Goal: Use online tool/utility: Utilize a website feature to perform a specific function

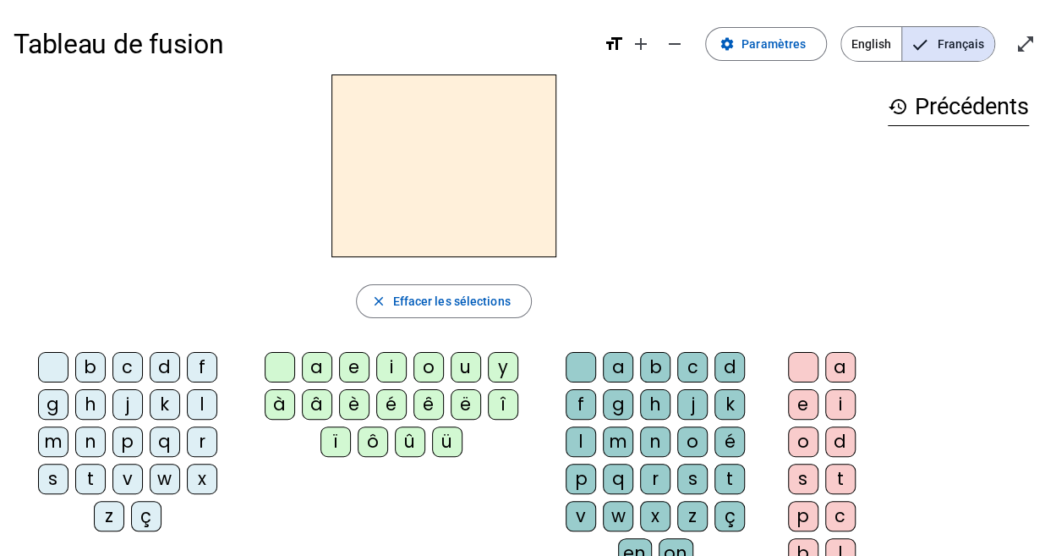
click at [864, 45] on span "English" at bounding box center [872, 44] width 60 height 34
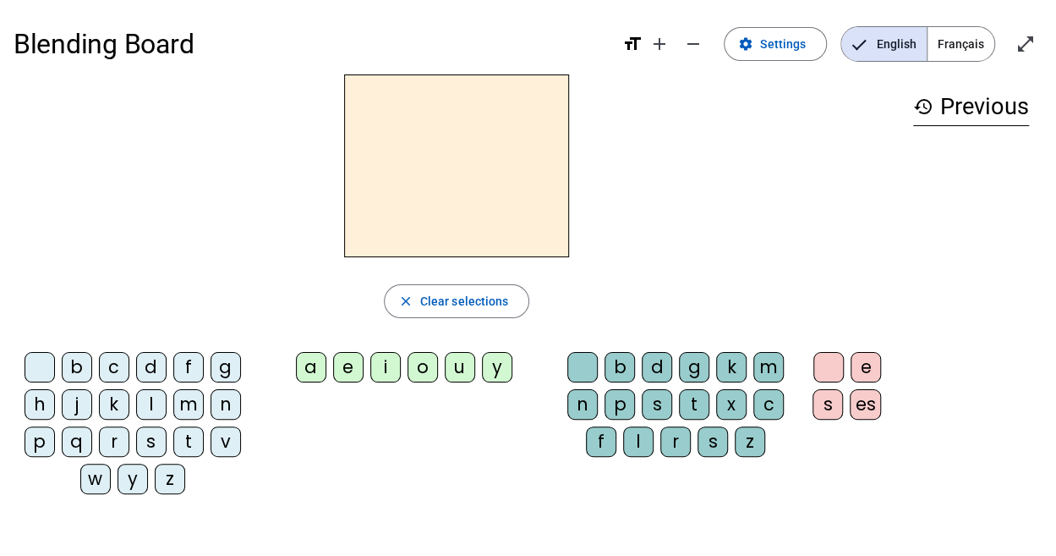
click at [186, 400] on div "m" at bounding box center [188, 404] width 30 height 30
click at [303, 361] on div "a" at bounding box center [311, 367] width 30 height 30
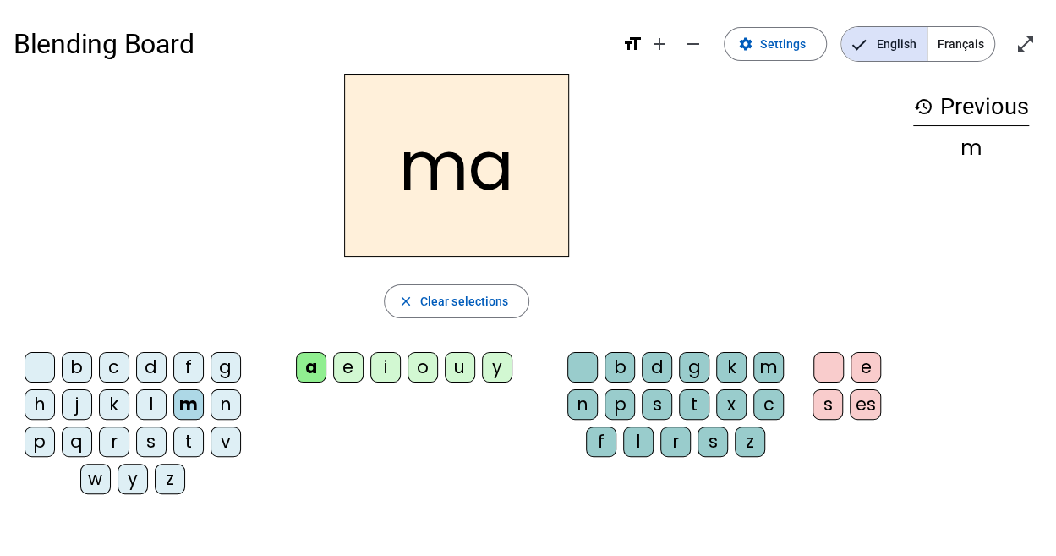
click at [617, 407] on div "p" at bounding box center [620, 404] width 30 height 30
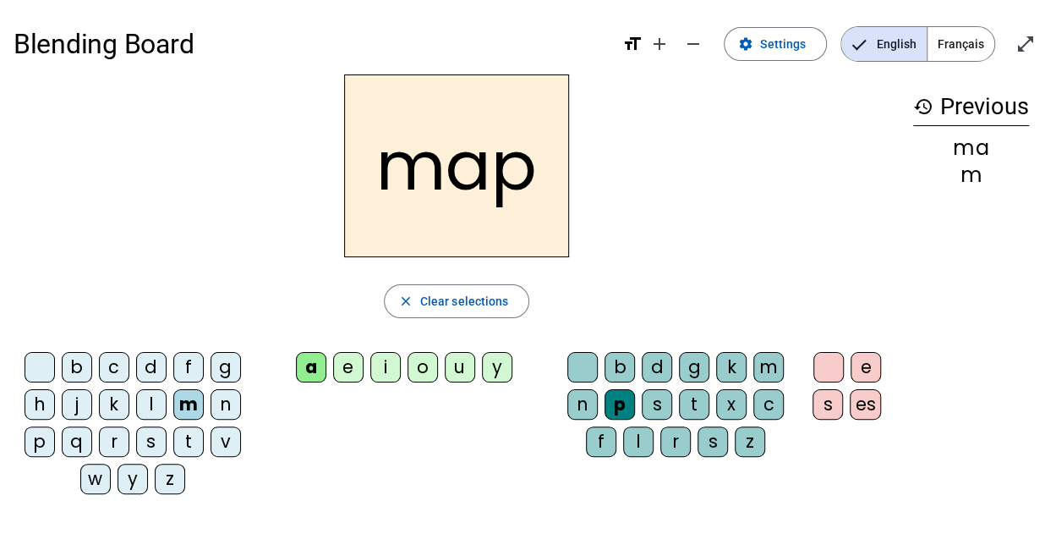
click at [137, 433] on div "s" at bounding box center [151, 441] width 30 height 30
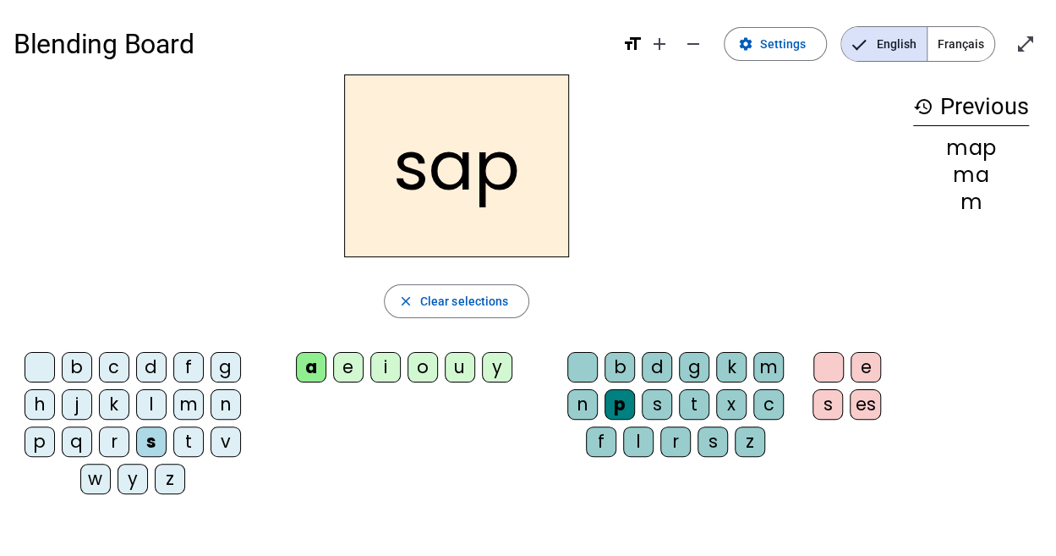
click at [188, 430] on div "t" at bounding box center [188, 441] width 30 height 30
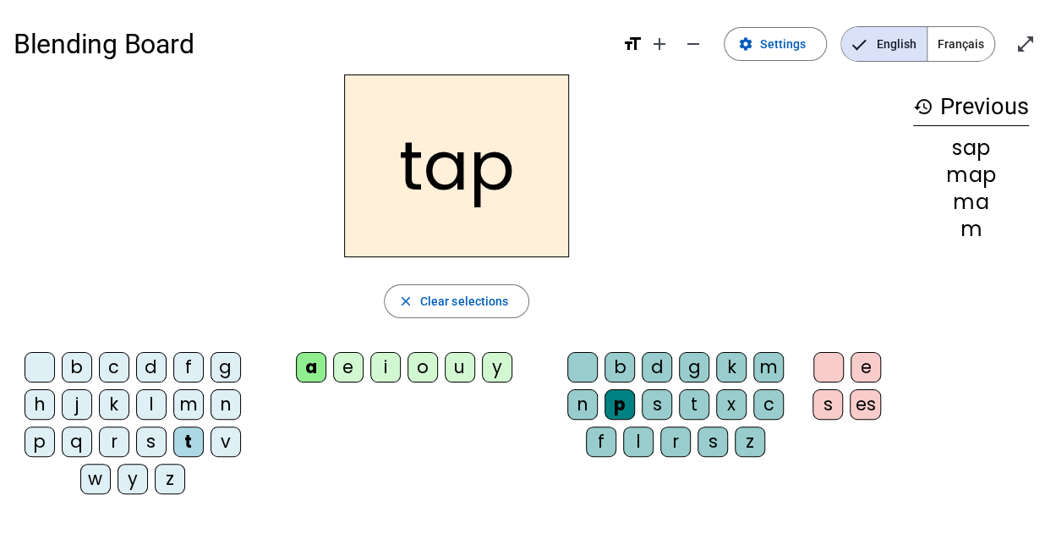
click at [367, 416] on div "b c d f g h j k l m n p q r s t v w y z a e i o u y b d g k m n p s t x c f l r…" at bounding box center [457, 426] width 886 height 162
click at [661, 400] on div "s" at bounding box center [657, 404] width 30 height 30
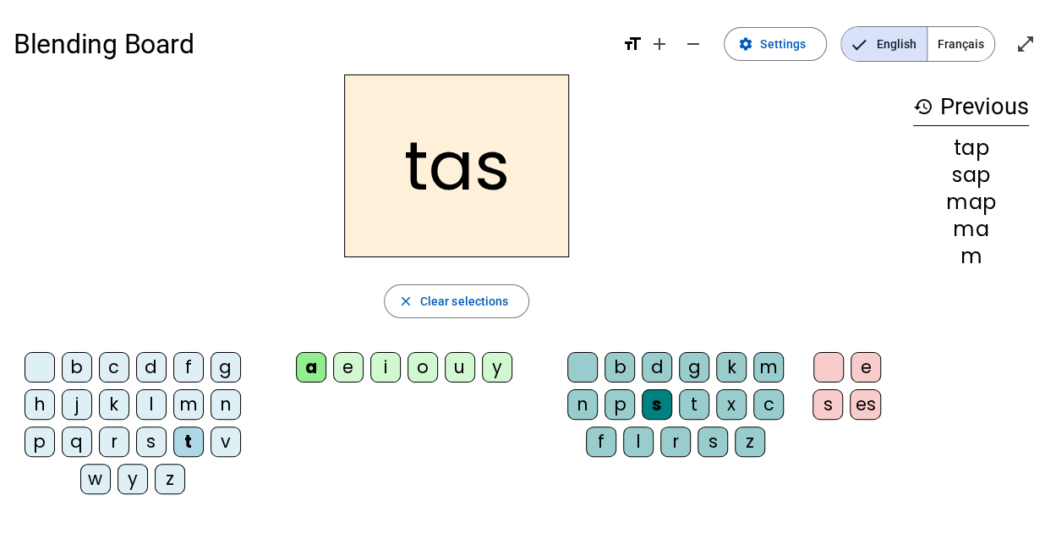
click at [697, 391] on div "t" at bounding box center [694, 404] width 30 height 30
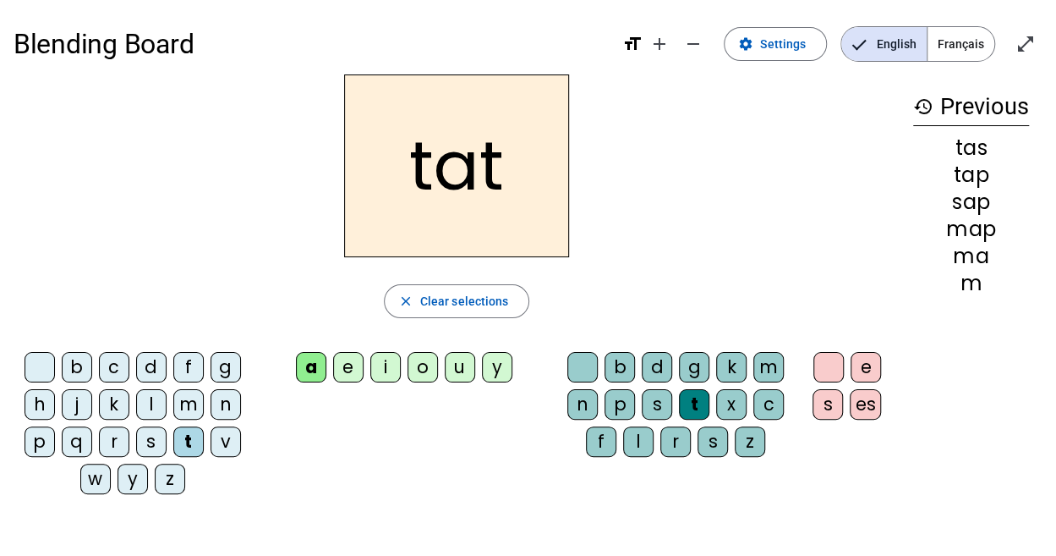
click at [66, 428] on div "q" at bounding box center [77, 441] width 30 height 30
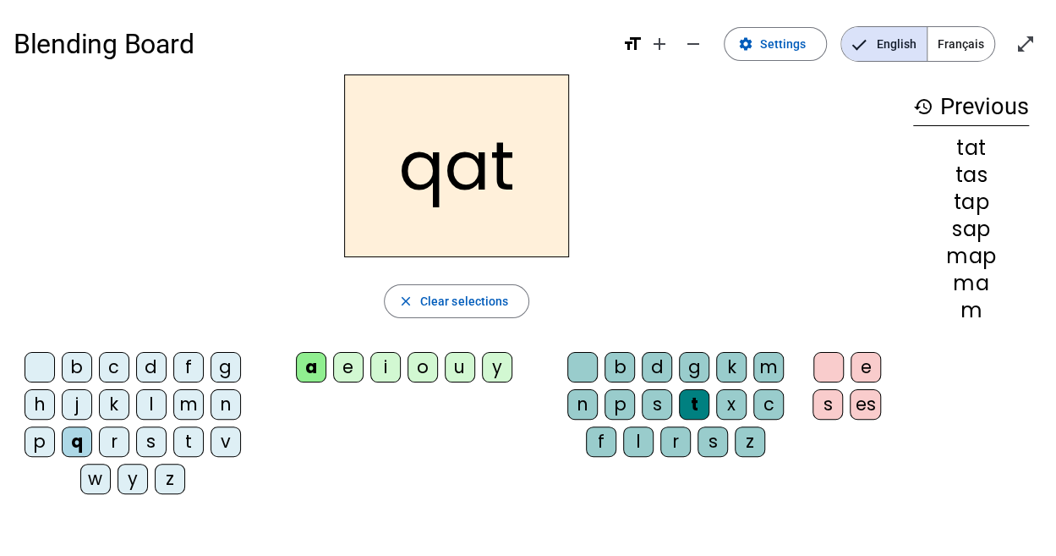
click at [76, 428] on div "q" at bounding box center [77, 441] width 30 height 30
click at [43, 435] on div "p" at bounding box center [40, 441] width 30 height 30
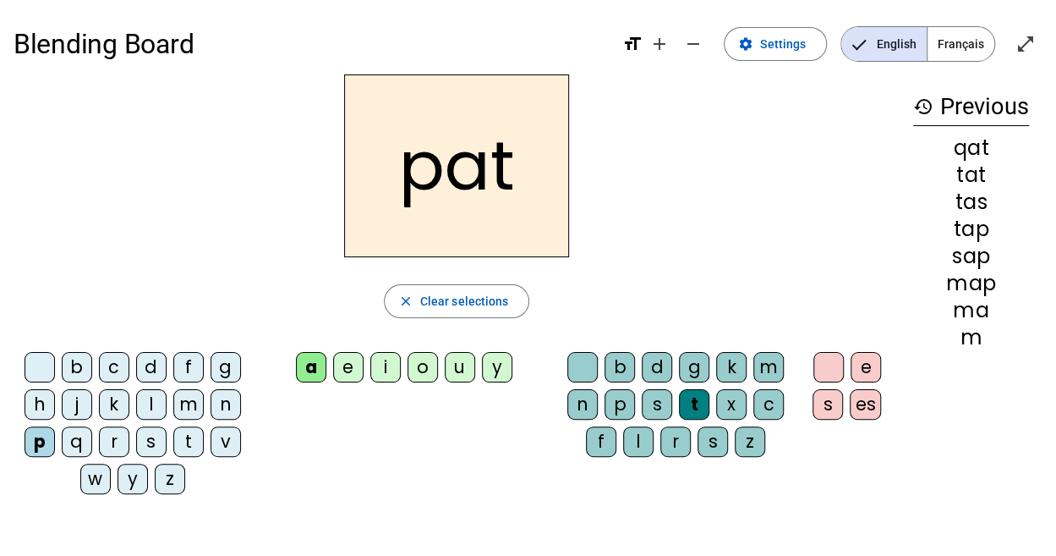
click at [184, 399] on div "m" at bounding box center [188, 404] width 30 height 30
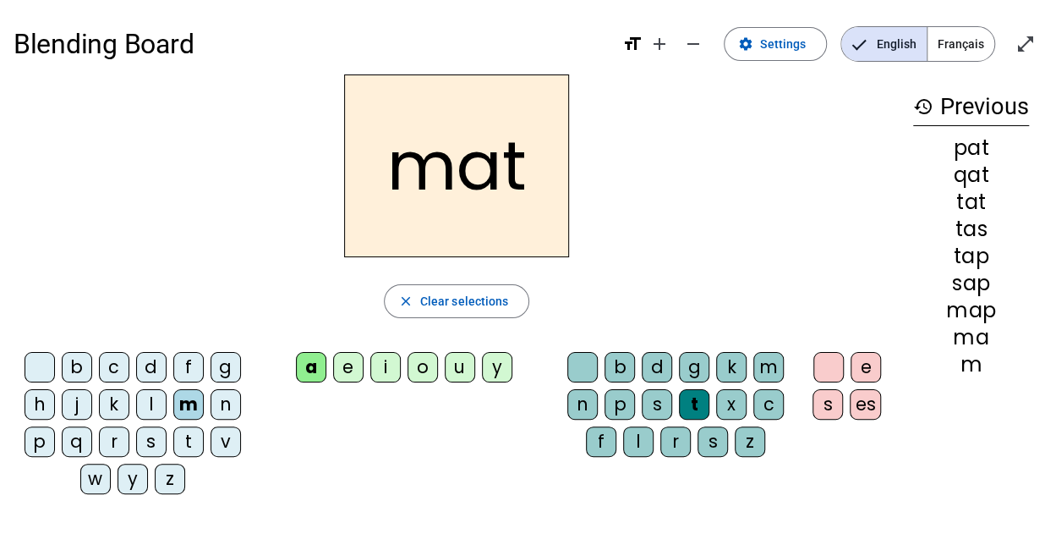
click at [184, 399] on div "m" at bounding box center [188, 404] width 30 height 30
drag, startPoint x: 254, startPoint y: 300, endPoint x: 158, endPoint y: 189, distance: 147.0
click at [158, 189] on div "mat" at bounding box center [457, 165] width 886 height 183
click at [144, 426] on div "s" at bounding box center [151, 441] width 30 height 30
